Goal: Task Accomplishment & Management: Use online tool/utility

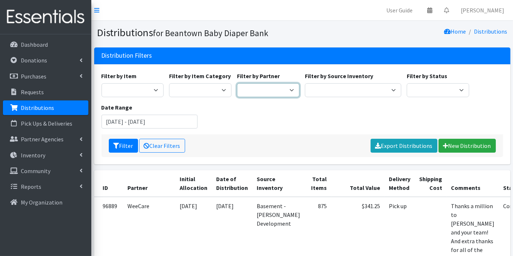
click at [288, 88] on select "ArlingtonEATS Beantown Baby Diaper Depot FamilyACCESS Hanscom Family Services L…" at bounding box center [268, 90] width 62 height 14
select select "5983"
click at [237, 83] on select "ArlingtonEATS Beantown Baby Diaper Depot FamilyACCESS Hanscom Family Services L…" at bounding box center [268, 90] width 62 height 14
click at [145, 123] on input "September 1, 2025 - September 30, 2025" at bounding box center [150, 122] width 96 height 14
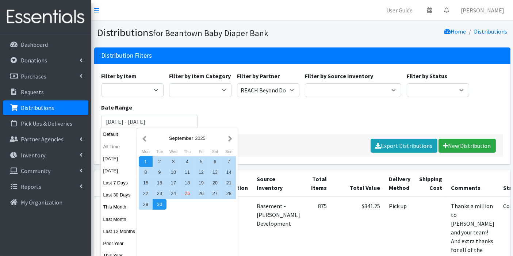
click at [107, 145] on button "All Time" at bounding box center [119, 146] width 36 height 11
type input "[DATE] - [DATE]"
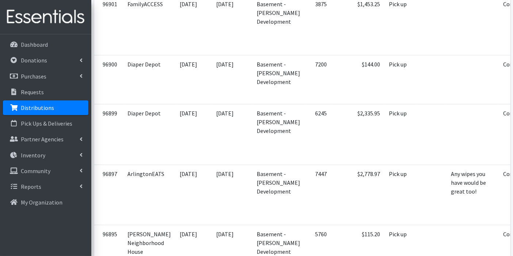
scroll to position [1408, 0]
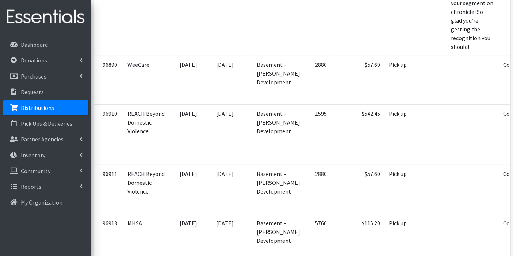
scroll to position [0, 0]
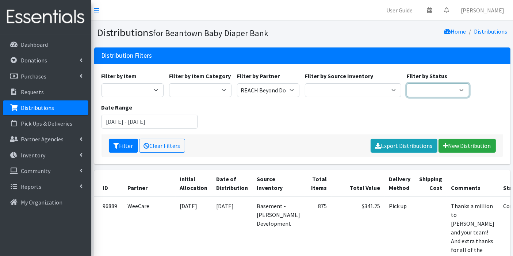
click at [426, 91] on select "Scheduled Complete" at bounding box center [438, 90] width 62 height 14
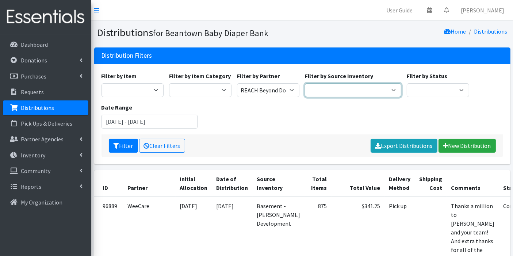
click at [351, 86] on select "Basement - Finnegan Development Trailer - Finnegan Development" at bounding box center [353, 90] width 96 height 14
click at [185, 97] on div "Filter by Item Boys - Pampers - 2T-3T - 132/box Boys - Pampers - 4T-5T - 100/bo…" at bounding box center [302, 103] width 407 height 63
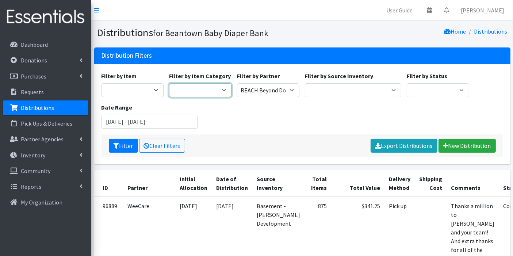
click at [186, 94] on select "Pull-Ups 2T-3T Pull-Ups 3T-4T Pull-Ups 4T-5T Pull-Ups 5T-6T Size 7 Wipes Diapers" at bounding box center [200, 90] width 62 height 14
select select "450"
click at [169, 83] on select "Pull-Ups 2T-3T Pull-Ups 3T-4T Pull-Ups 4T-5T Pull-Ups 5T-6T Size 7 Wipes Diapers" at bounding box center [200, 90] width 62 height 14
click at [126, 142] on button "Filter" at bounding box center [123, 146] width 29 height 14
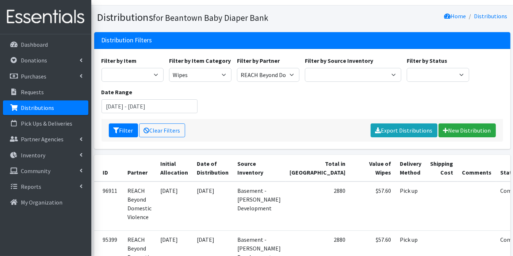
scroll to position [8, 0]
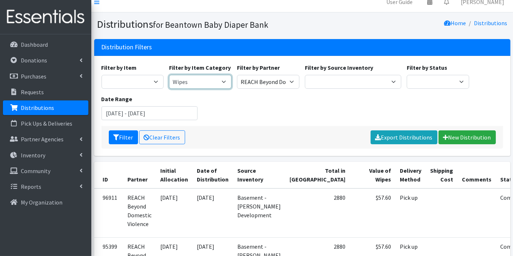
click at [203, 80] on select "Pull-Ups 2T-3T Pull-Ups 3T-4T Pull-Ups 4T-5T Pull-Ups 5T-6T Size 7 Wipes Diapers" at bounding box center [200, 82] width 62 height 14
select select "451"
click at [169, 75] on select "Pull-Ups 2T-3T Pull-Ups 3T-4T Pull-Ups 4T-5T Pull-Ups 5T-6T Size 7 Wipes Diapers" at bounding box center [200, 82] width 62 height 14
click at [129, 137] on button "Filter" at bounding box center [123, 137] width 29 height 14
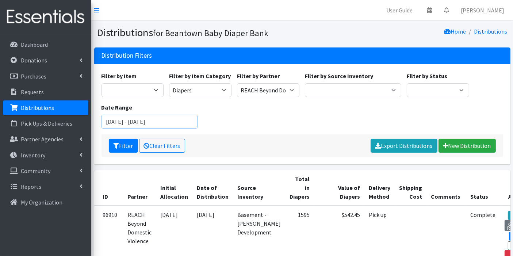
click at [150, 118] on input "September 25, 1925 - September 25, 2026" at bounding box center [150, 122] width 96 height 14
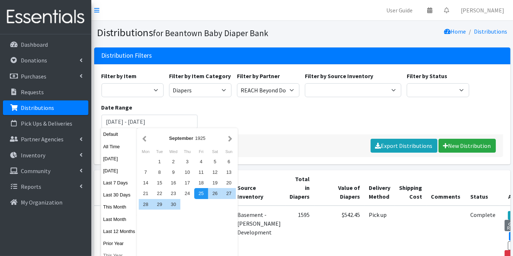
click at [113, 253] on button "This Year" at bounding box center [119, 255] width 36 height 11
type input "[DATE] - [DATE]"
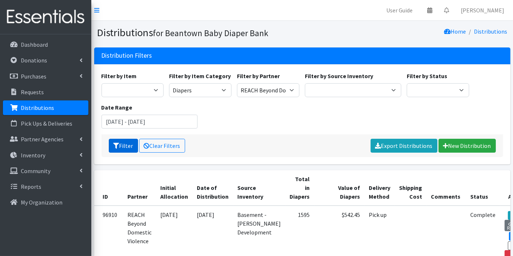
click at [130, 146] on button "Filter" at bounding box center [123, 146] width 29 height 14
click at [123, 143] on button "Filter" at bounding box center [123, 146] width 29 height 14
click at [129, 124] on input "[DATE] - [DATE]" at bounding box center [150, 122] width 96 height 14
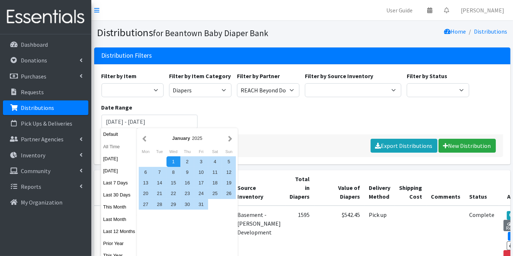
click at [117, 147] on button "All Time" at bounding box center [119, 146] width 36 height 11
type input "[DATE] - [DATE]"
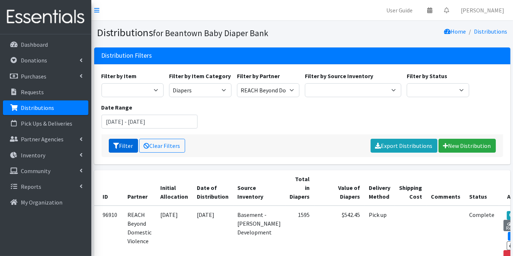
click at [117, 147] on icon "submit" at bounding box center [117, 146] width 6 height 6
click at [117, 147] on div "Filter Clear Filters Export Distributions New Distribution" at bounding box center [303, 145] width 402 height 23
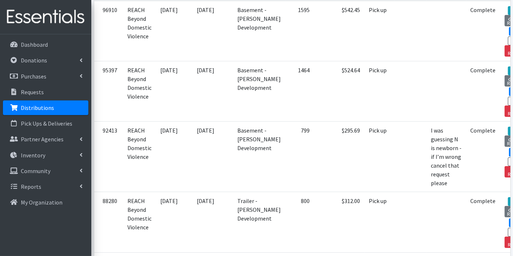
scroll to position [89, 0]
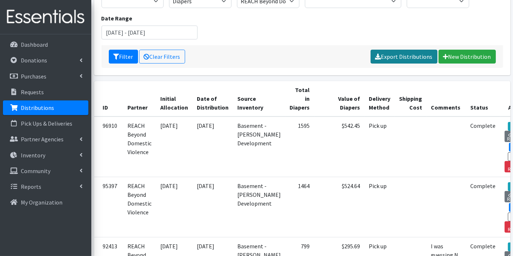
click at [396, 57] on link "Export Distributions" at bounding box center [404, 57] width 67 height 14
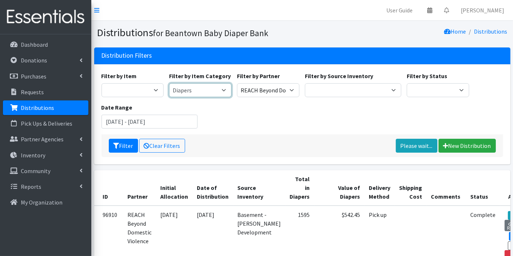
click at [208, 87] on select "Pull-Ups 2T-3T Pull-Ups 3T-4T Pull-Ups 4T-5T Pull-Ups 5T-6T Size 7 Wipes Diapers" at bounding box center [200, 90] width 62 height 14
select select "450"
click at [169, 83] on select "Pull-Ups 2T-3T Pull-Ups 3T-4T Pull-Ups 4T-5T Pull-Ups 5T-6T Size 7 Wipes Diapers" at bounding box center [200, 90] width 62 height 14
click at [135, 118] on input "September 25, 1925 - September 25, 2026" at bounding box center [150, 122] width 96 height 14
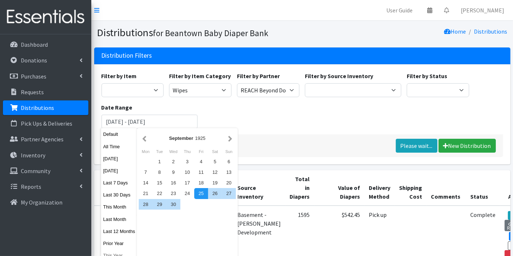
click at [109, 254] on button "This Year" at bounding box center [119, 255] width 36 height 11
type input "[DATE] - [DATE]"
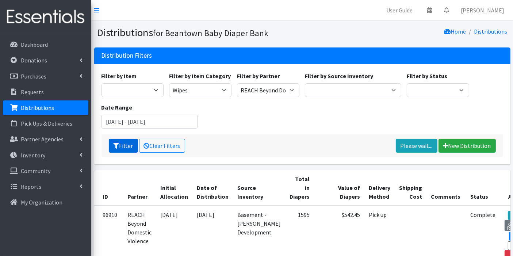
click at [127, 144] on button "Filter" at bounding box center [123, 146] width 29 height 14
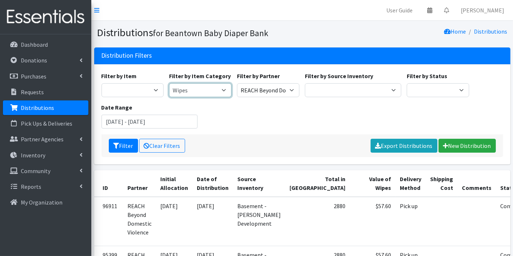
click at [197, 91] on select "Pull-Ups 2T-3T Pull-Ups 3T-4T Pull-Ups 4T-5T Pull-Ups 5T-6T Size 7 Wipes Diapers" at bounding box center [200, 90] width 62 height 14
select select "451"
click at [169, 83] on select "Pull-Ups 2T-3T Pull-Ups 3T-4T Pull-Ups 4T-5T Pull-Ups 5T-6T Size 7 Wipes Diapers" at bounding box center [200, 90] width 62 height 14
click at [126, 145] on button "Filter" at bounding box center [123, 146] width 29 height 14
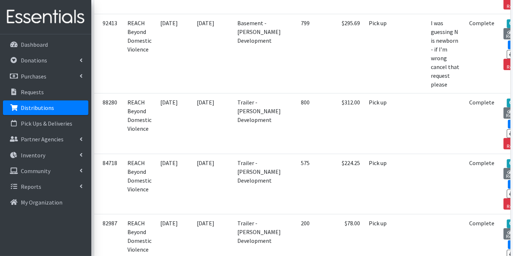
scroll to position [397, 0]
